Goal: Task Accomplishment & Management: Manage account settings

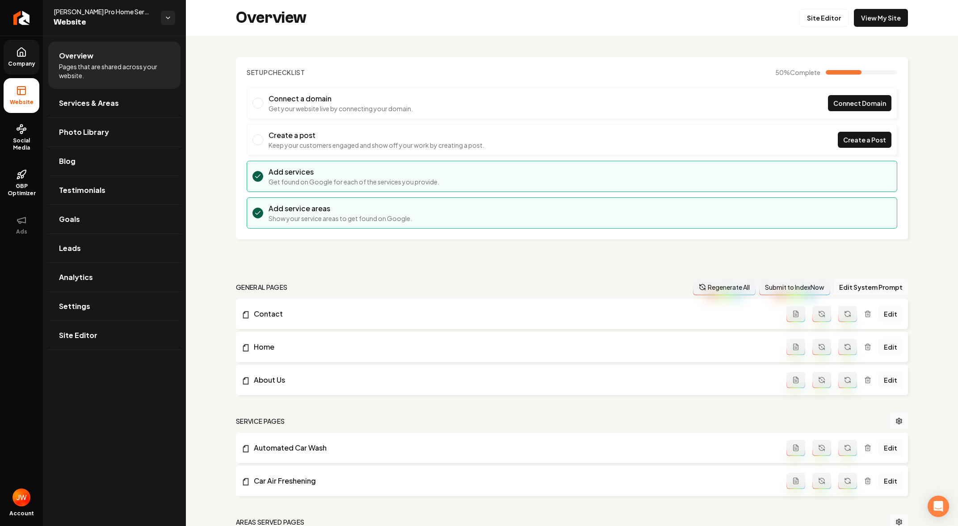
click at [20, 60] on span "Company" at bounding box center [21, 63] width 34 height 7
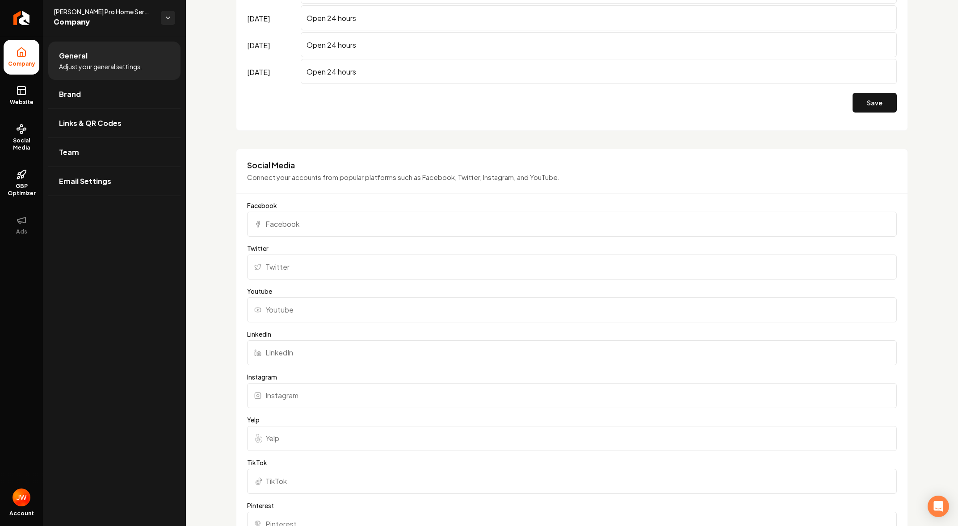
scroll to position [812, 0]
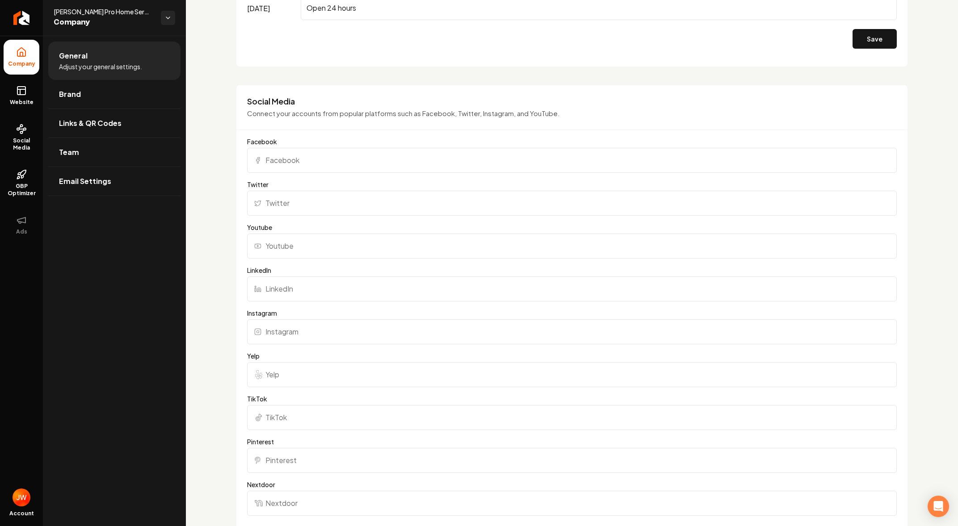
click at [437, 153] on input "Facebook" at bounding box center [572, 160] width 650 height 25
